Goal: Information Seeking & Learning: Understand process/instructions

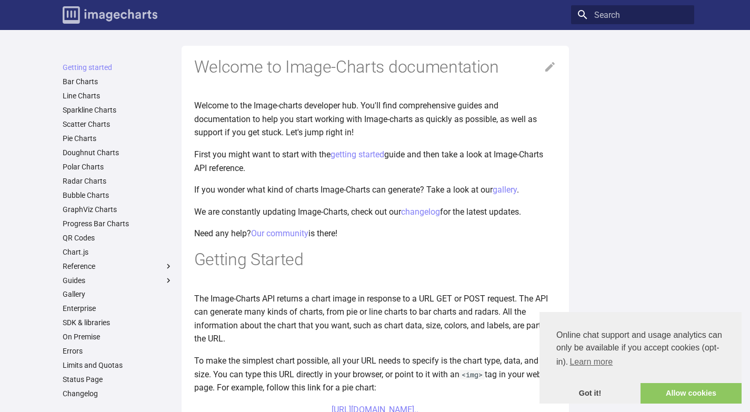
click at [122, 14] on img "Image-Charts documentation" at bounding box center [110, 14] width 95 height 17
click at [109, 15] on img "Image-Charts documentation" at bounding box center [110, 14] width 95 height 17
click at [85, 239] on link "QR Codes" at bounding box center [118, 237] width 111 height 9
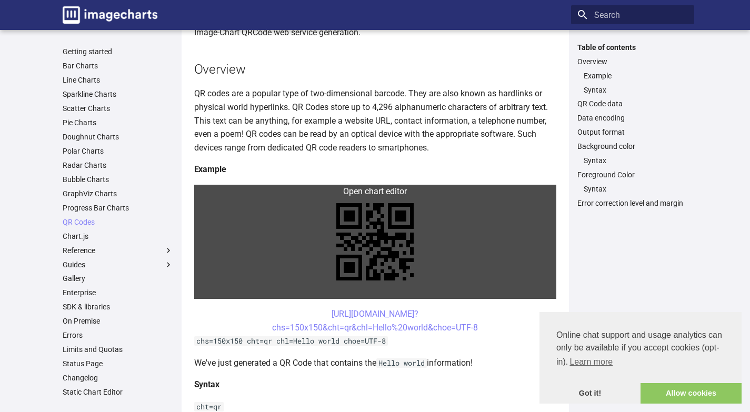
scroll to position [105, 0]
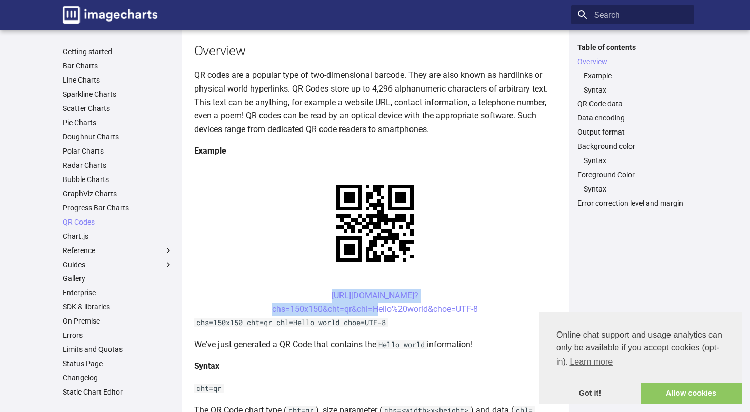
drag, startPoint x: 313, startPoint y: 296, endPoint x: 372, endPoint y: 314, distance: 61.6
click at [372, 314] on center "[URL][DOMAIN_NAME]? chs=150x150&cht=qr&chl=Hello%20world&choe=UTF-8" at bounding box center [375, 302] width 362 height 27
copy link "[URL][DOMAIN_NAME]? chs=150x150&cht=qr&chl="
